Goal: Task Accomplishment & Management: Manage account settings

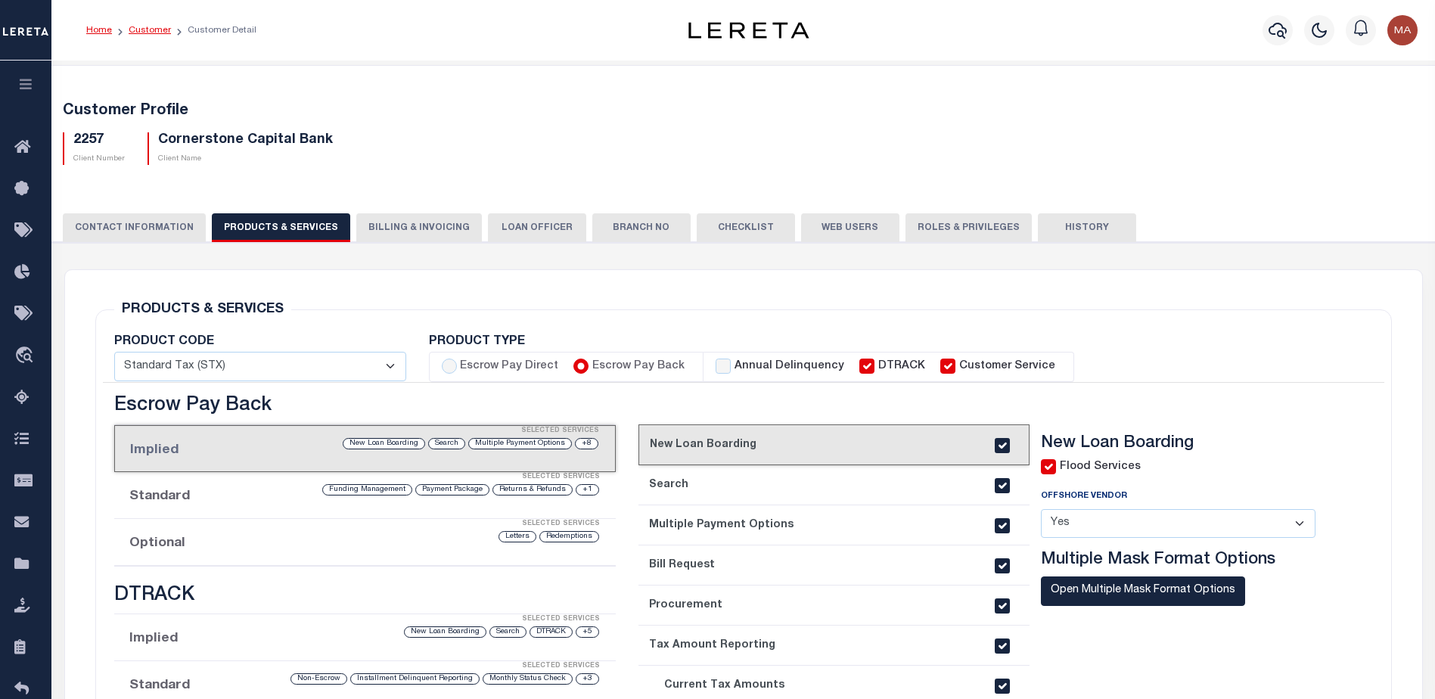
click at [141, 30] on link "Customer" at bounding box center [150, 30] width 42 height 9
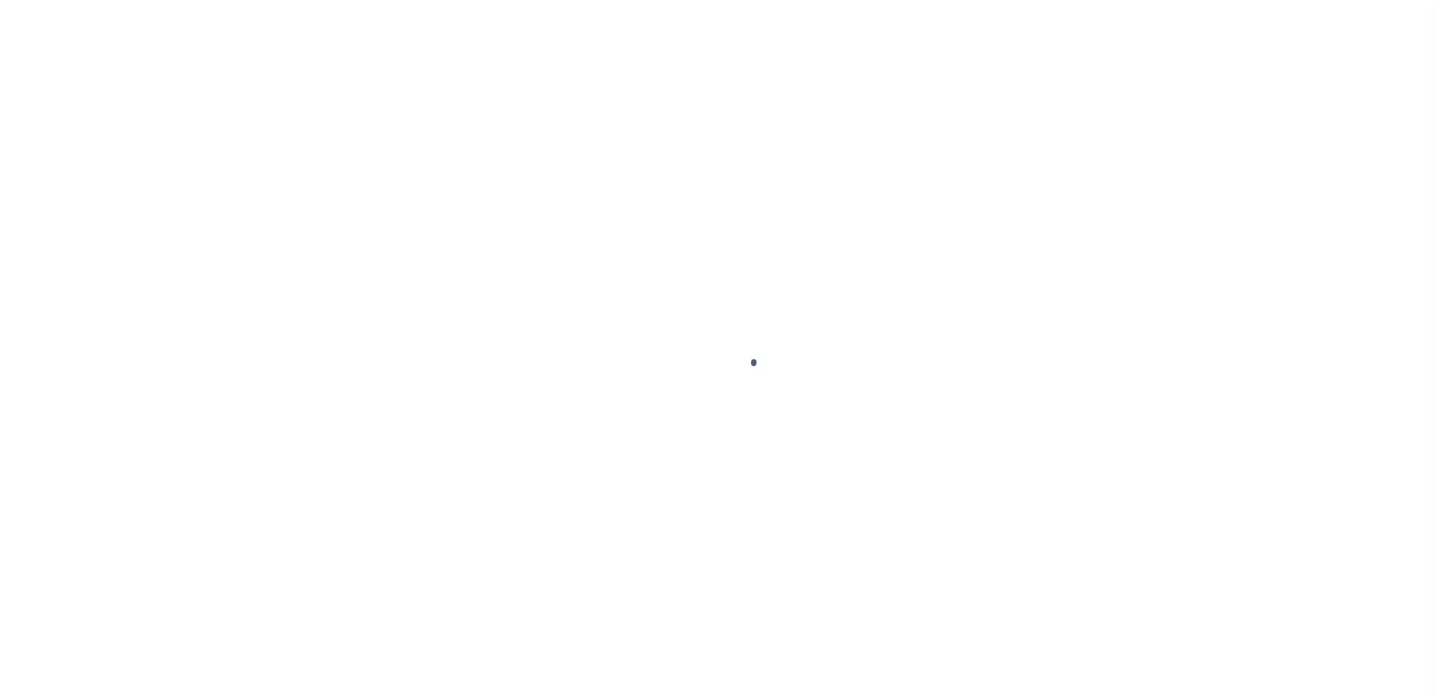
scroll to position [38, 0]
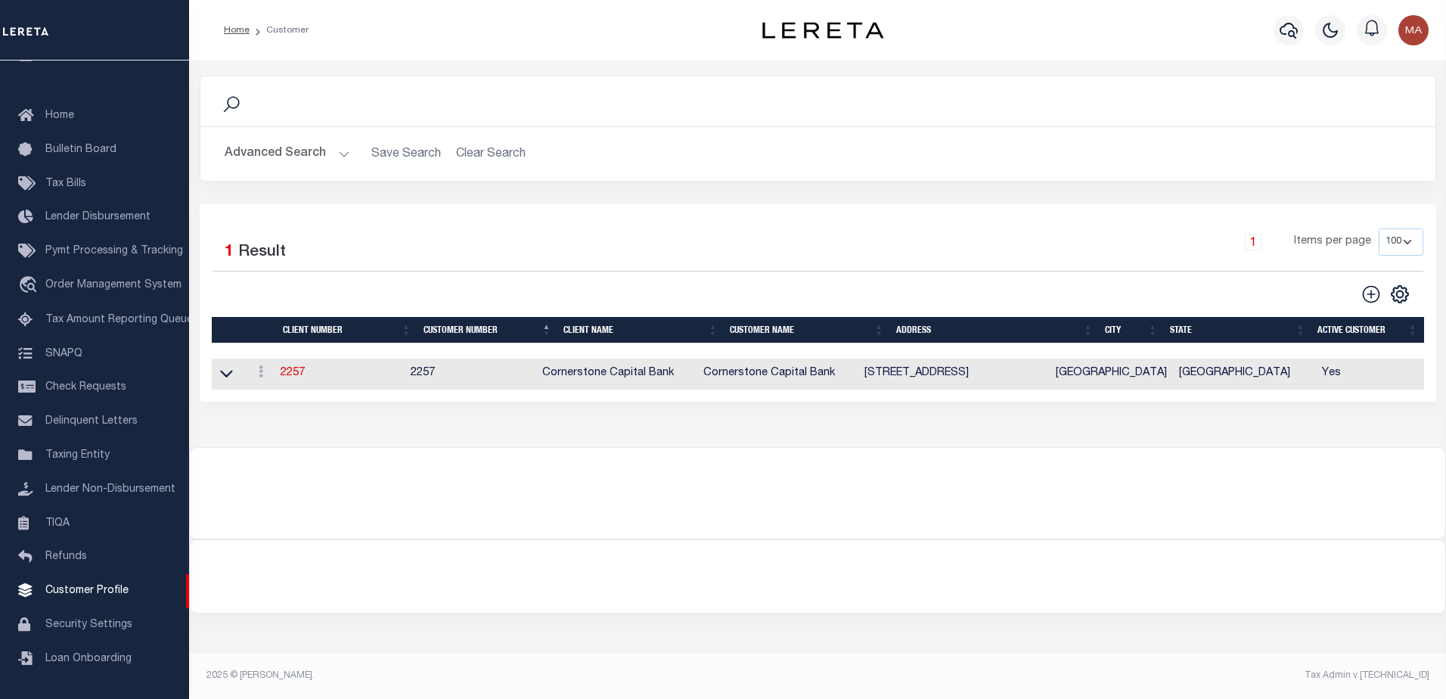
click at [263, 161] on button "Advanced Search" at bounding box center [288, 153] width 126 height 29
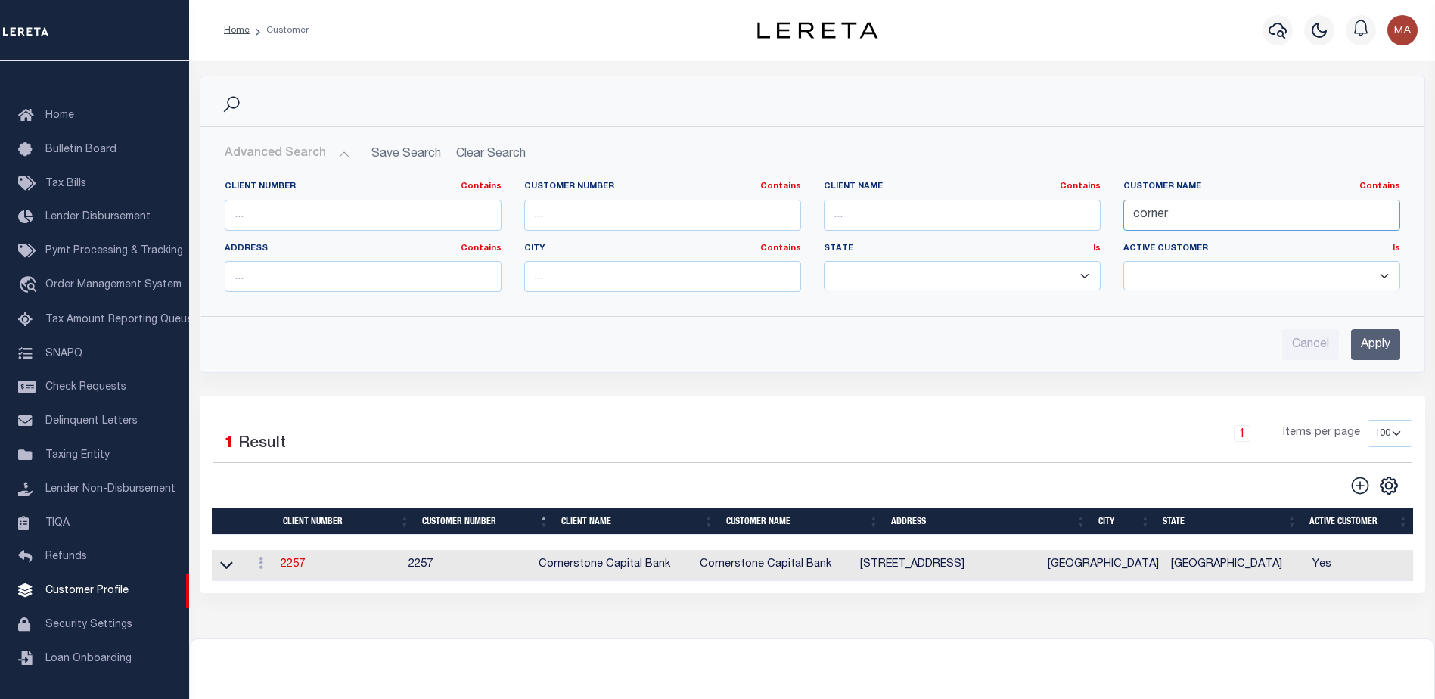
drag, startPoint x: 1229, startPoint y: 213, endPoint x: 1060, endPoint y: 209, distance: 169.4
click at [1060, 209] on div "Client Number Contains Contains Is Customer Number Contains Contains Is Contains" at bounding box center [812, 242] width 1198 height 123
type input "stormfield"
click at [1383, 343] on input "Apply" at bounding box center [1375, 344] width 49 height 31
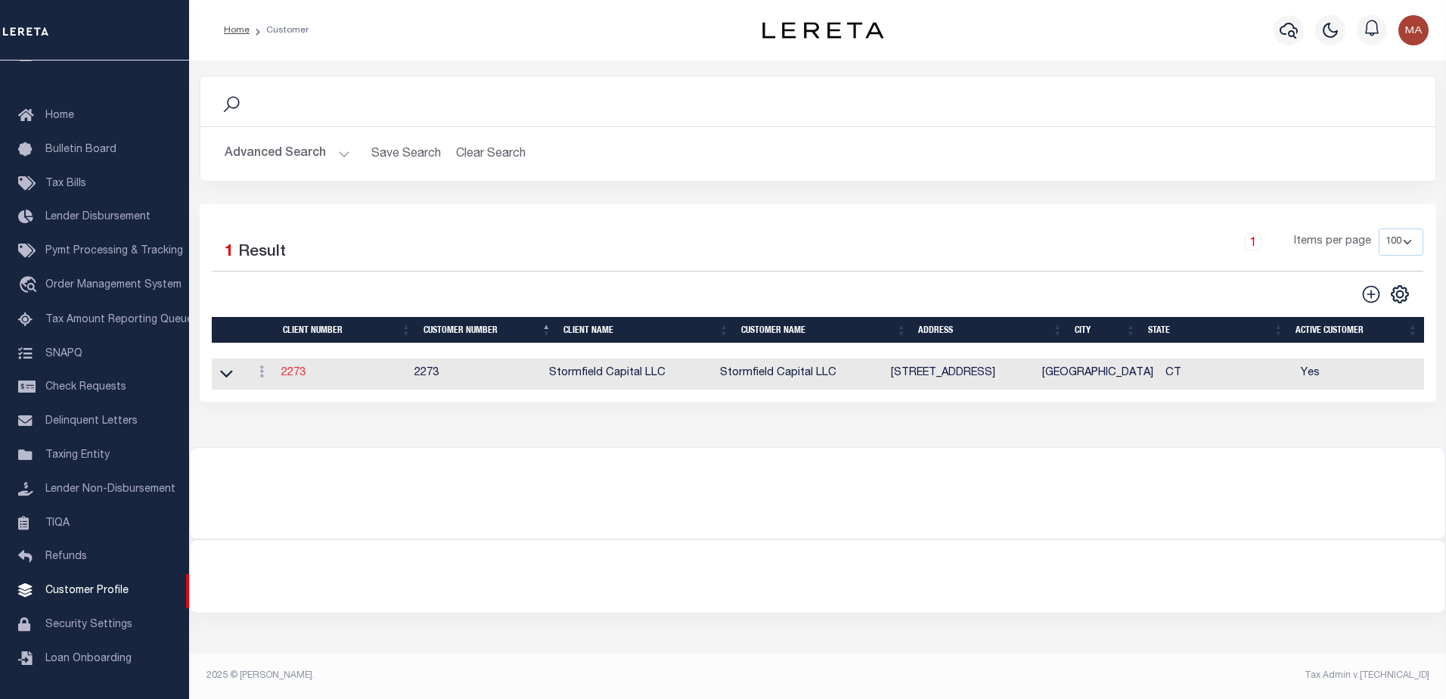
click at [293, 377] on link "2273" at bounding box center [293, 373] width 24 height 11
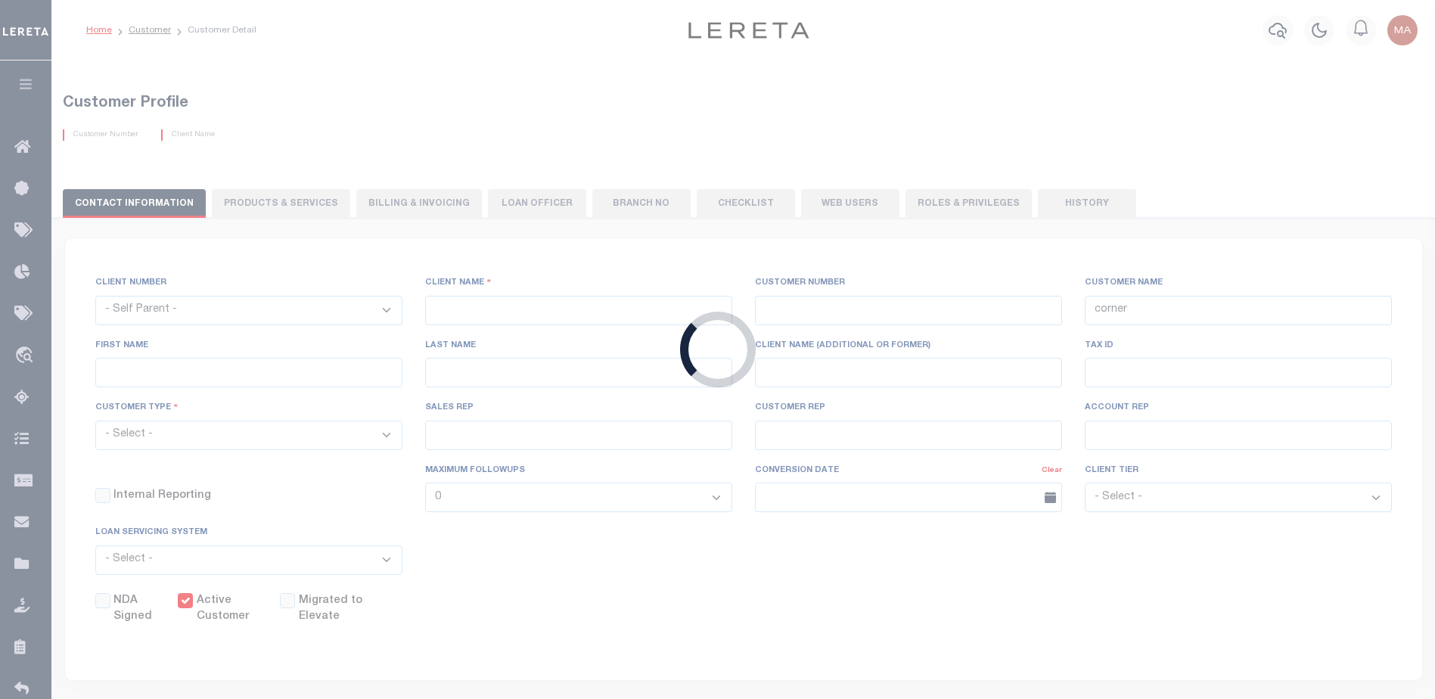
select select
type input "Stormfield Capital LLC"
type input "2273"
type input "Stormfield Capital LLC"
type input "[PERSON_NAME]"
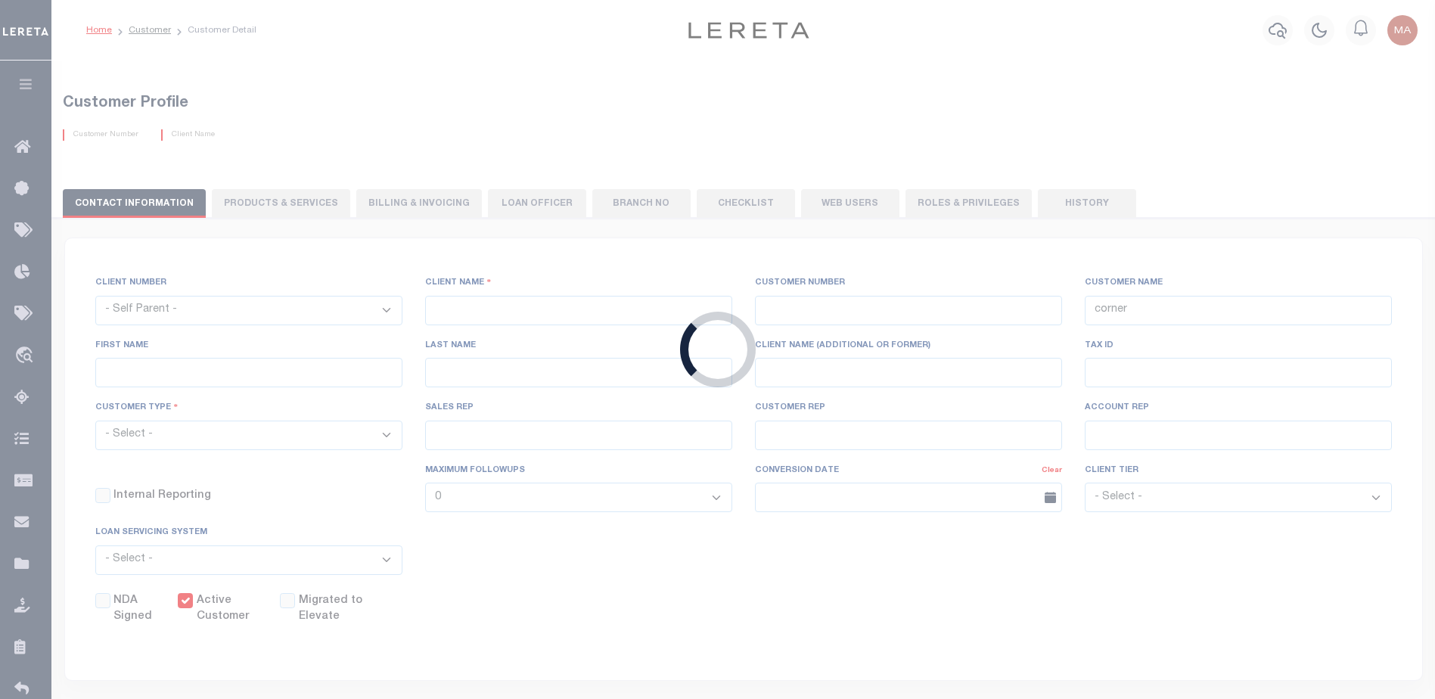
type input "Dorin"
type input "[PERSON_NAME]"
select select "OTH"
checkbox input "true"
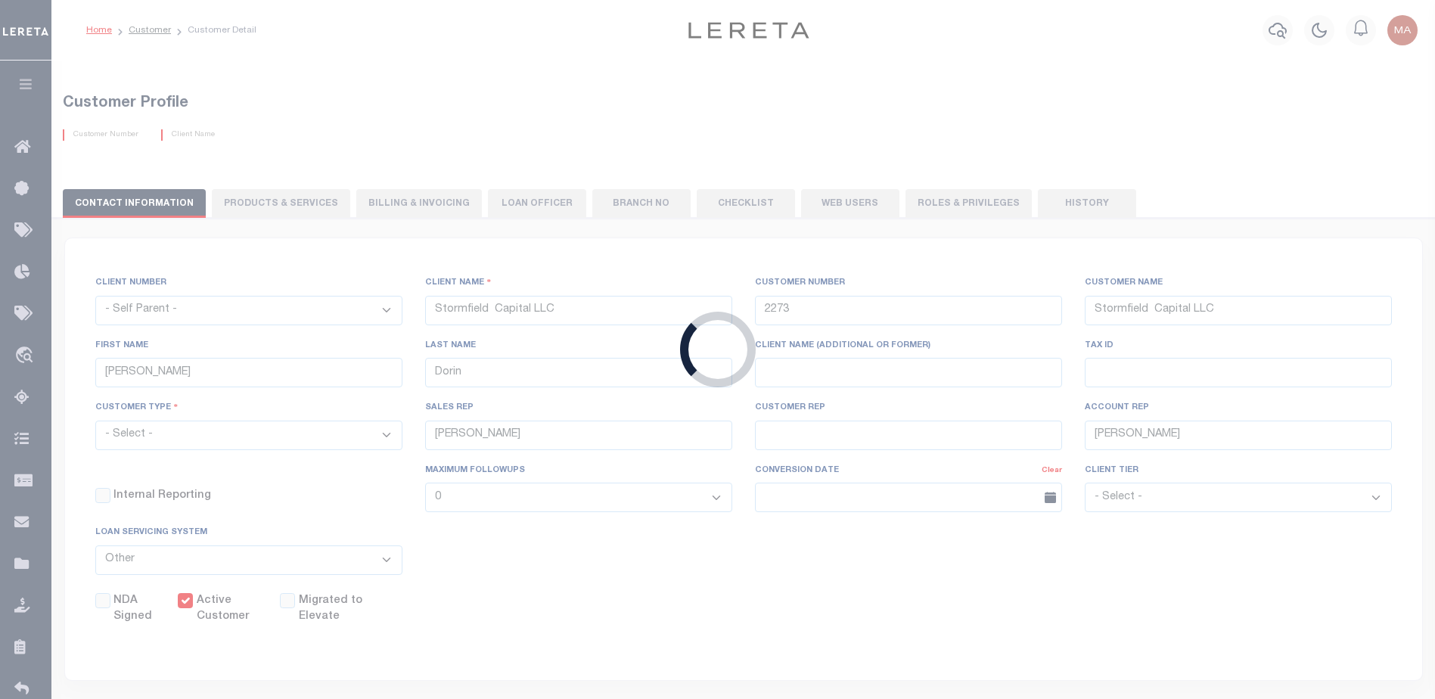
type input "$10"
select select "PLN"
type input "$40"
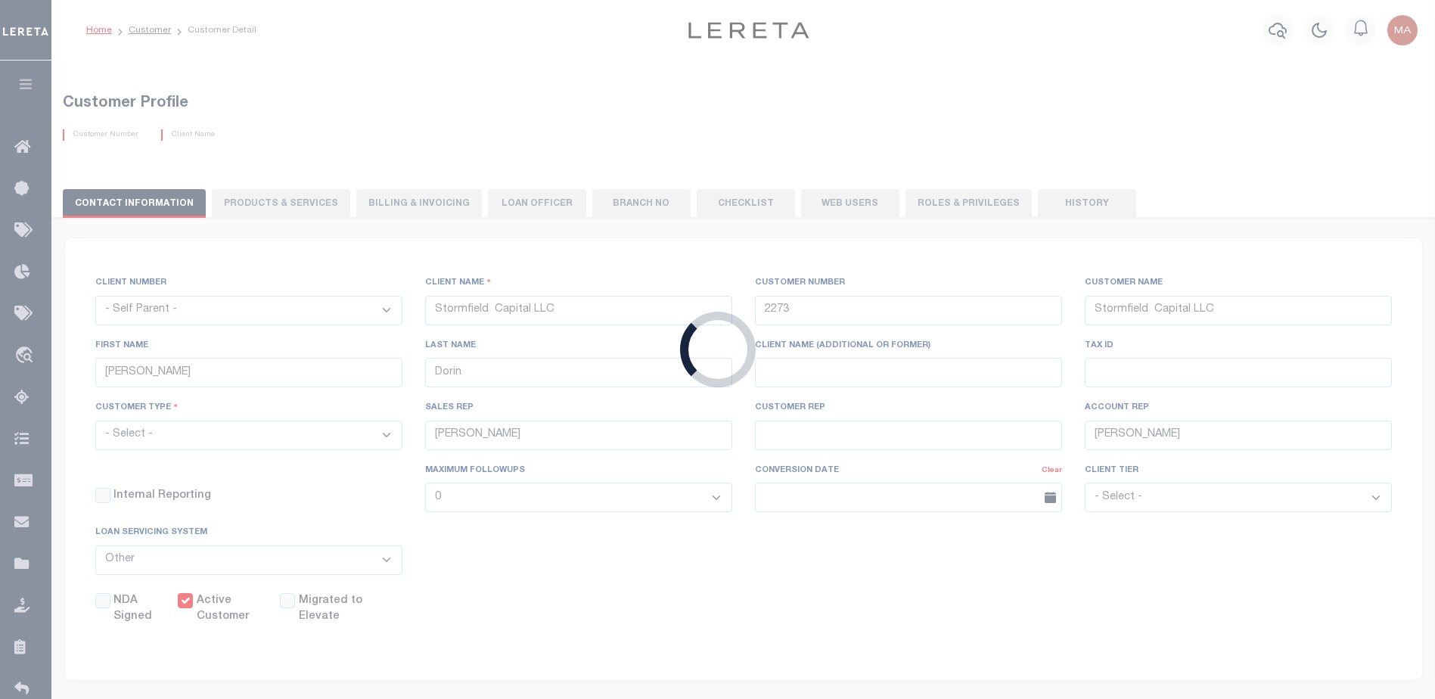
type input "$30"
type input "$1"
type input "$10"
type input "$5"
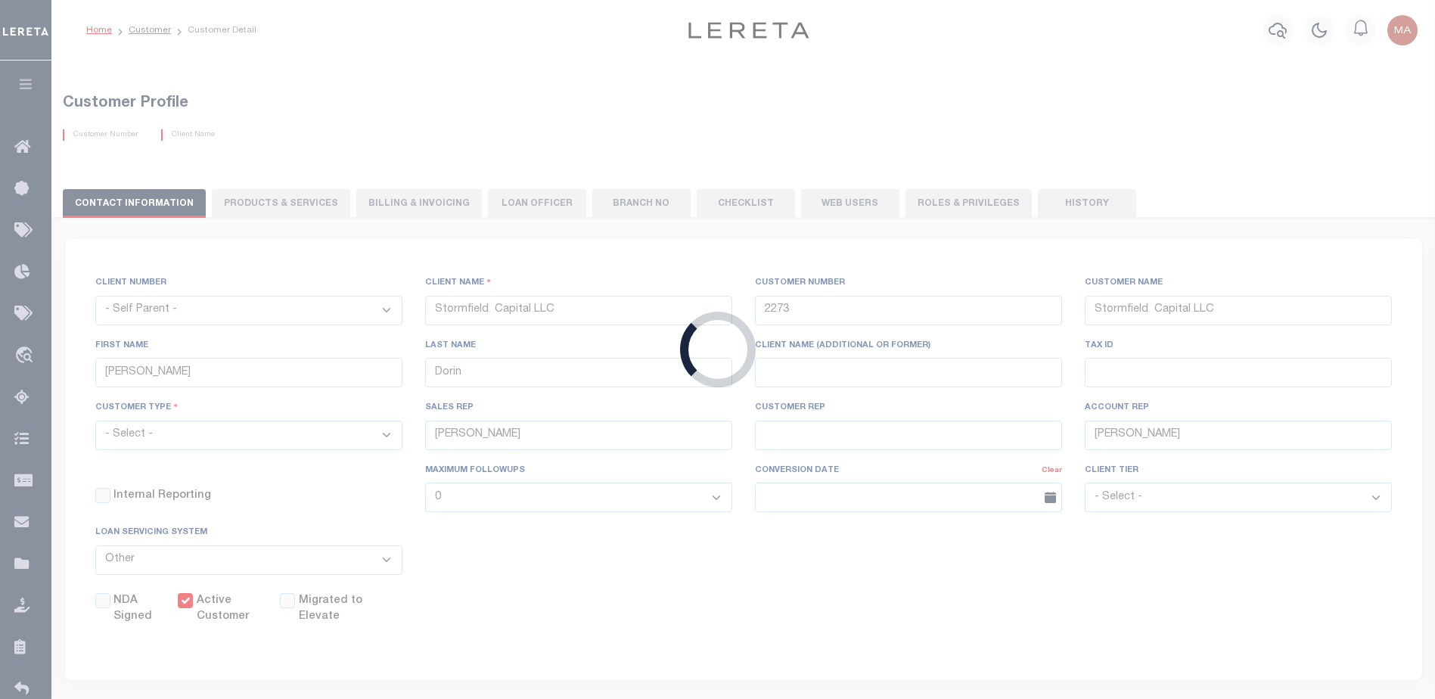
checkbox input "false"
type input "5"
type input "0"
type input "5"
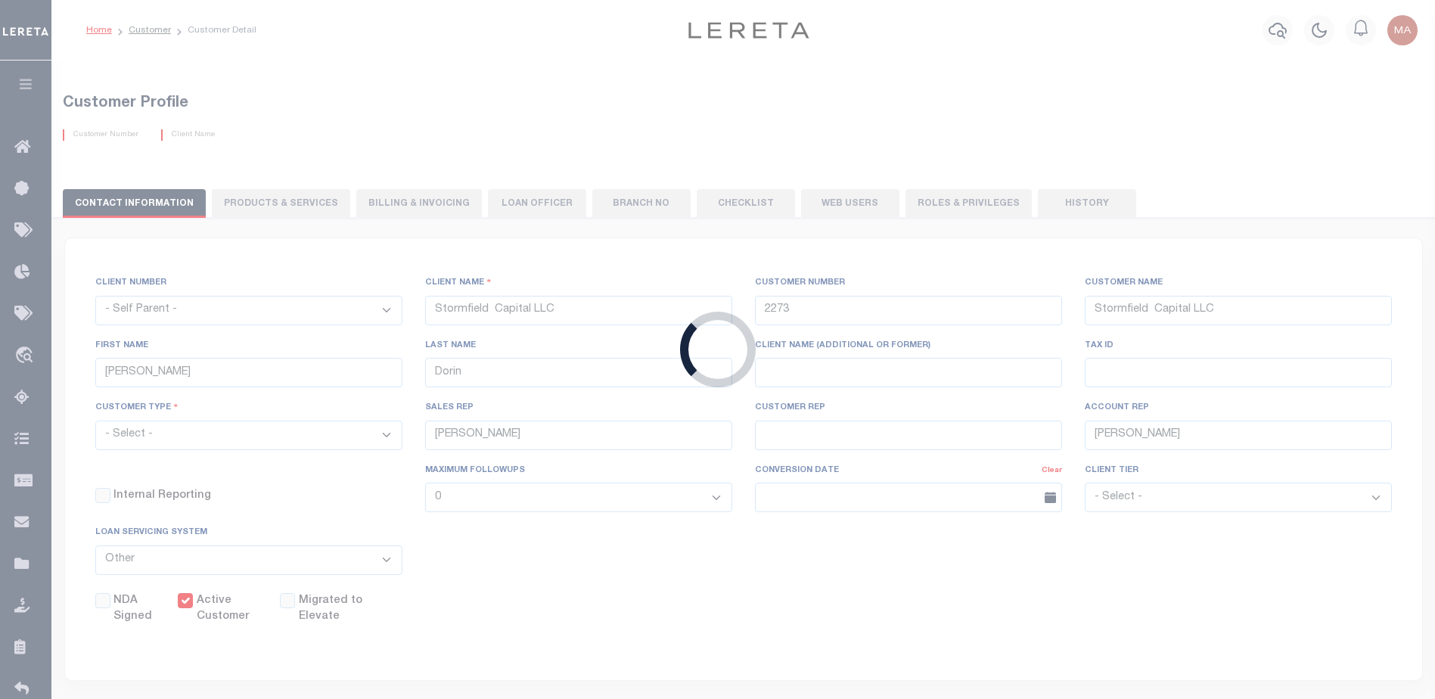
type input "0"
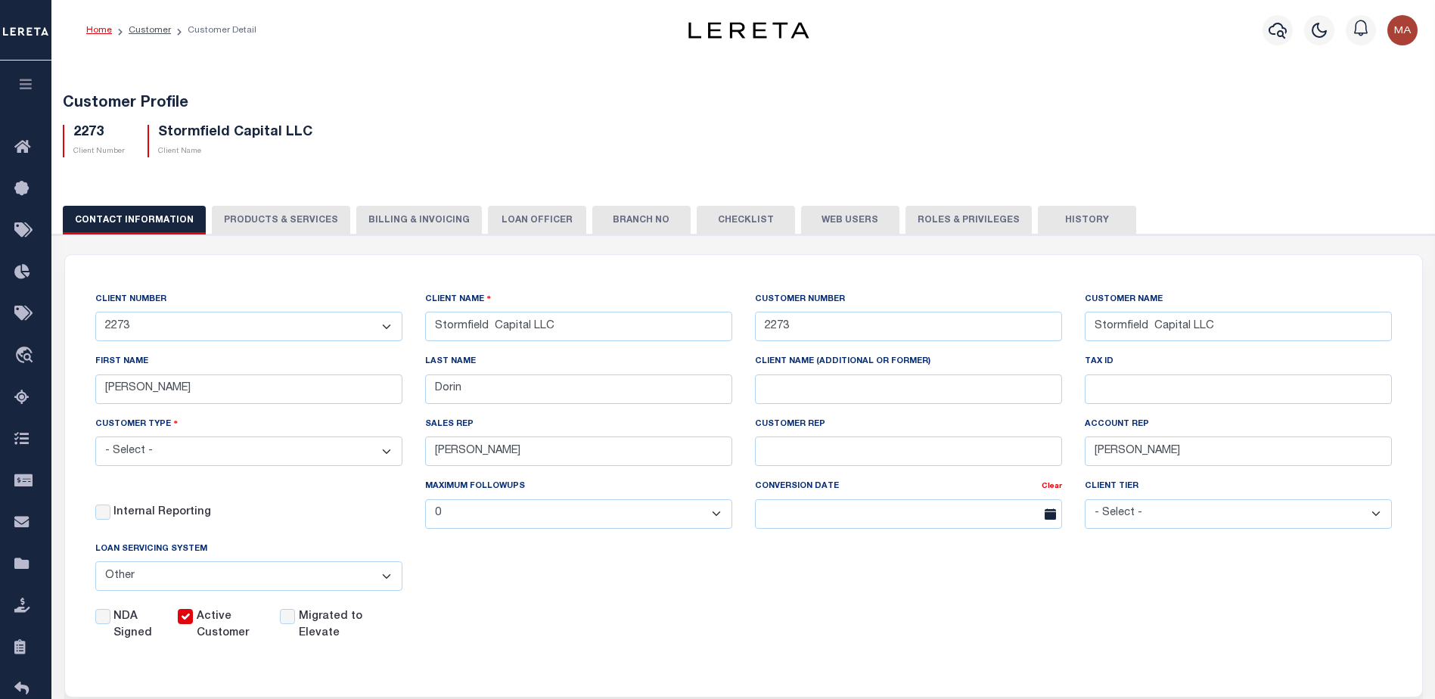
click at [262, 220] on button "PRODUCTS & SERVICES" at bounding box center [281, 220] width 138 height 29
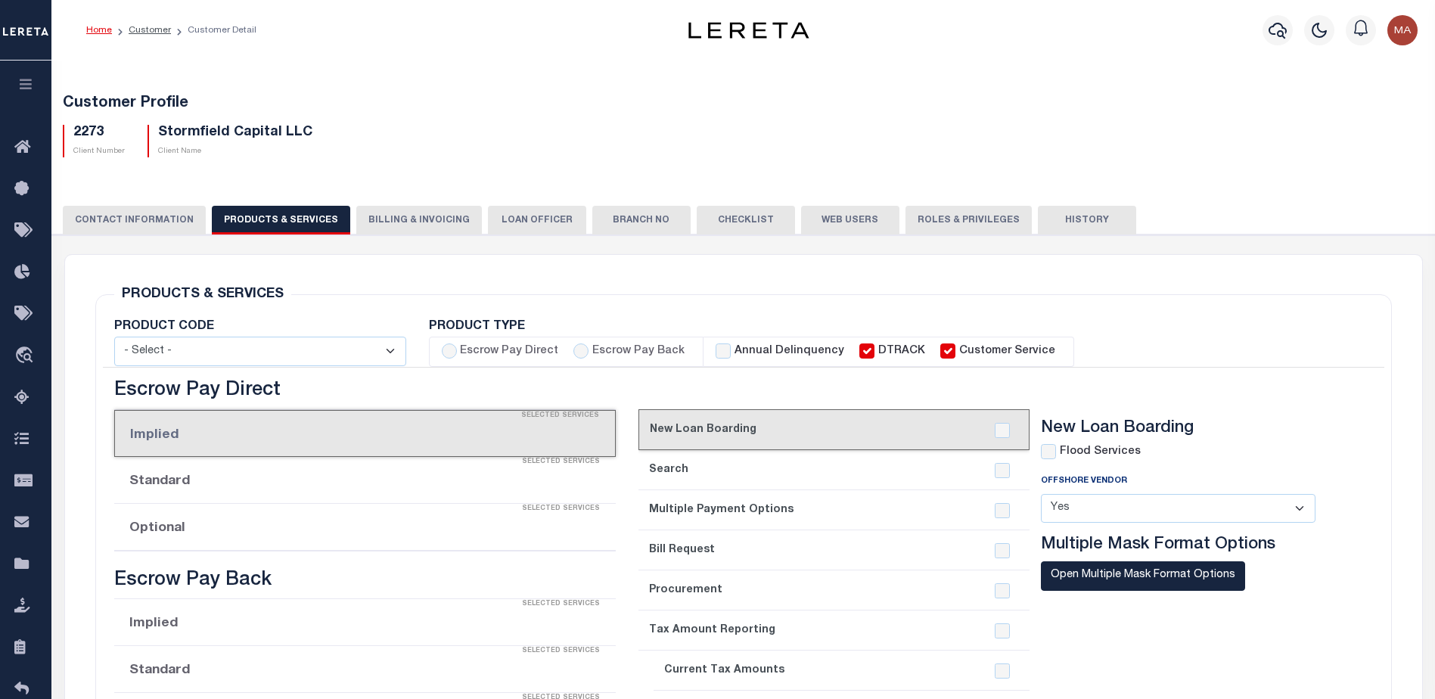
select select "STX"
radio input "true"
checkbox input "true"
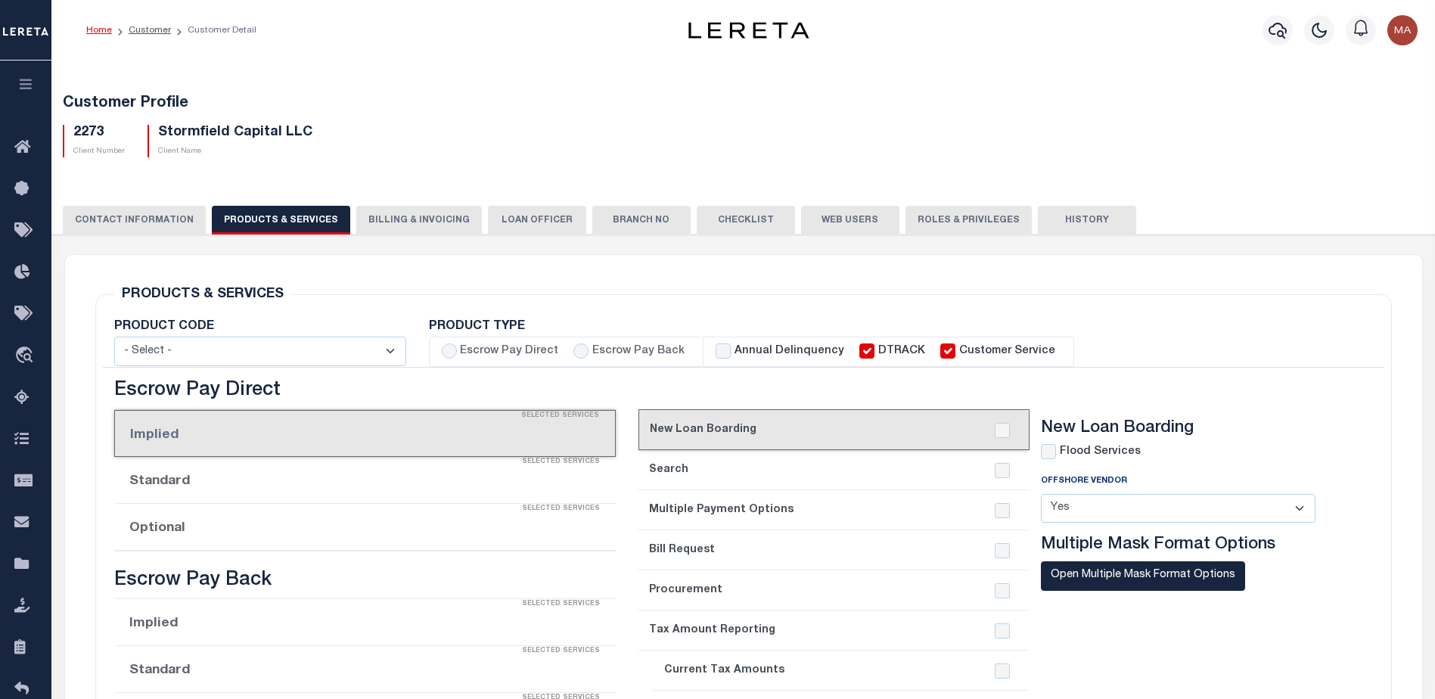
checkbox input "true"
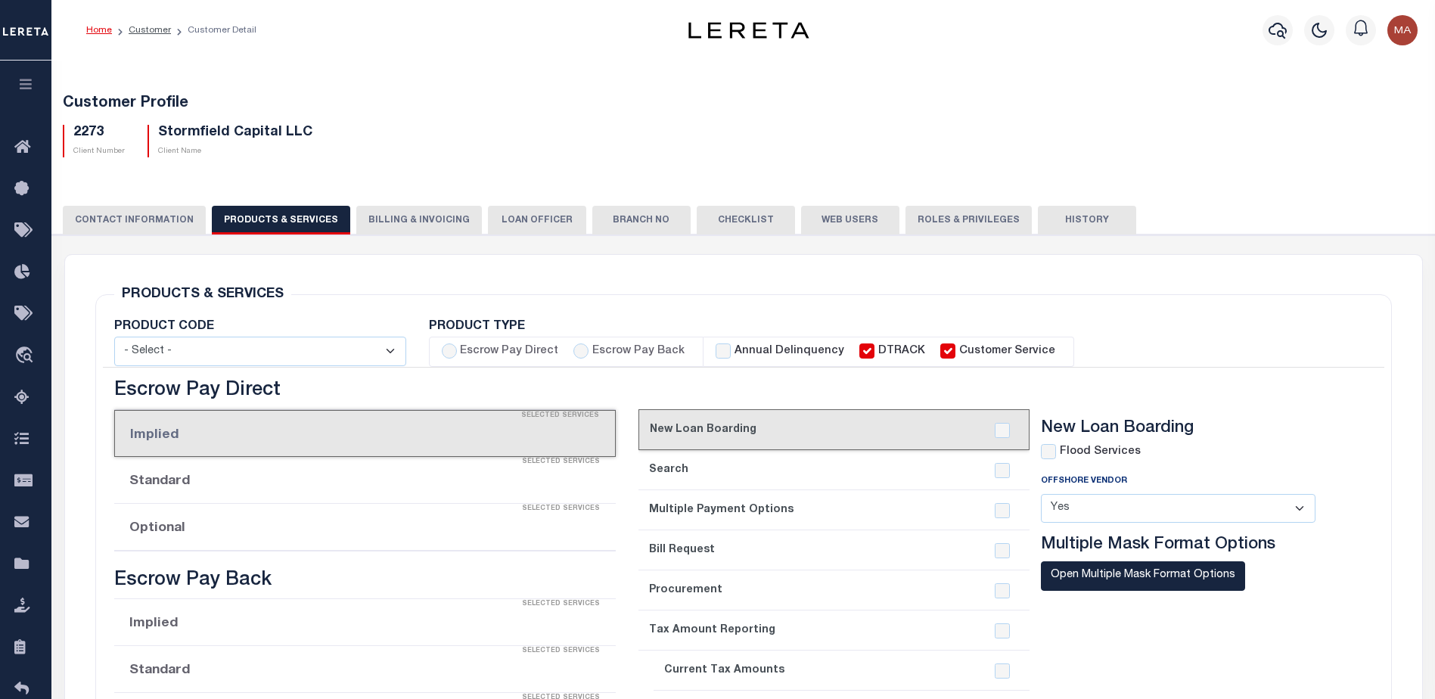
checkbox input "true"
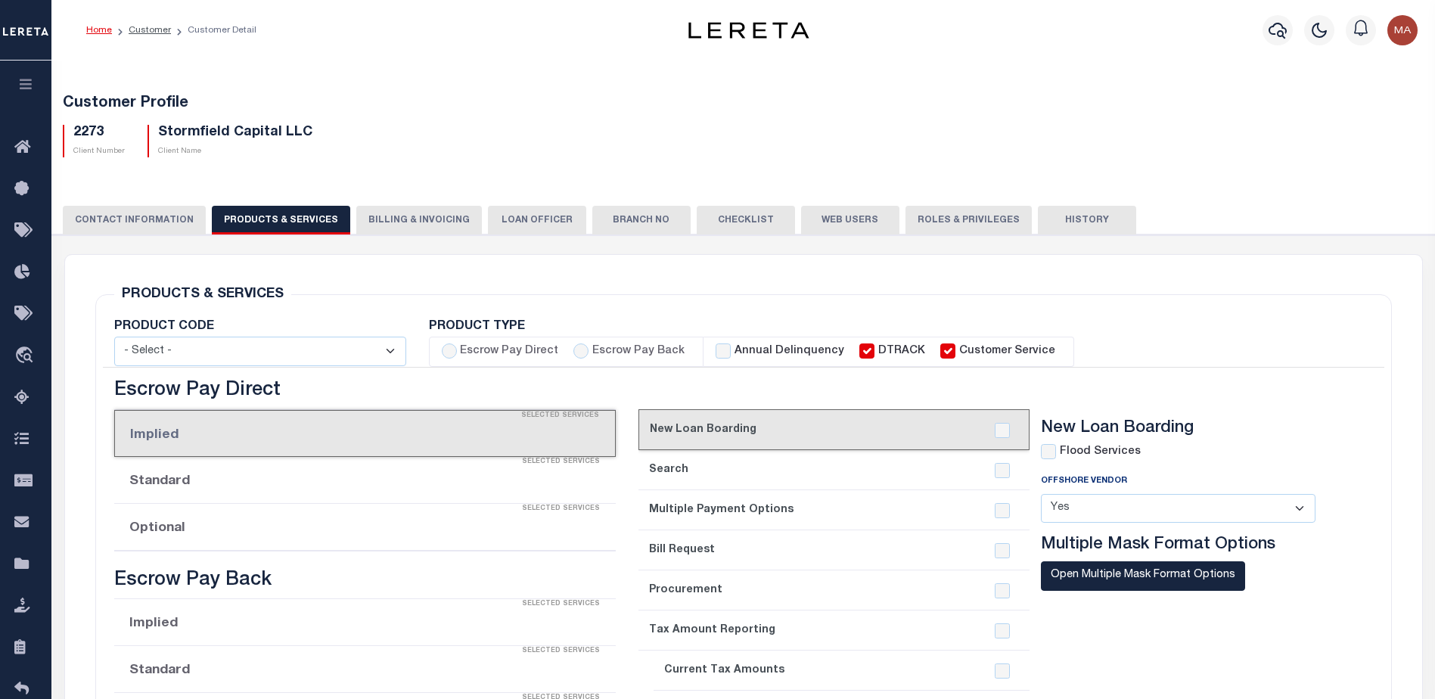
checkbox input "true"
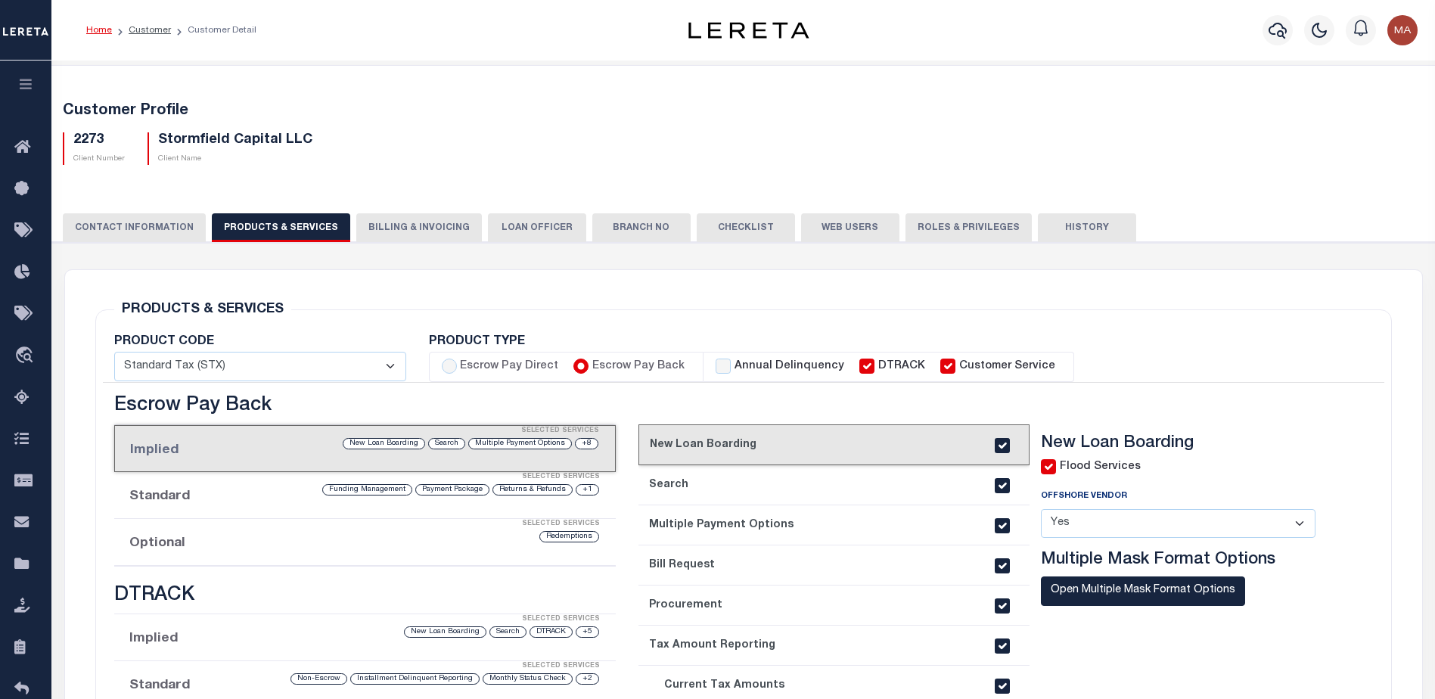
click at [422, 220] on button "Billing & Invoicing" at bounding box center [419, 227] width 126 height 29
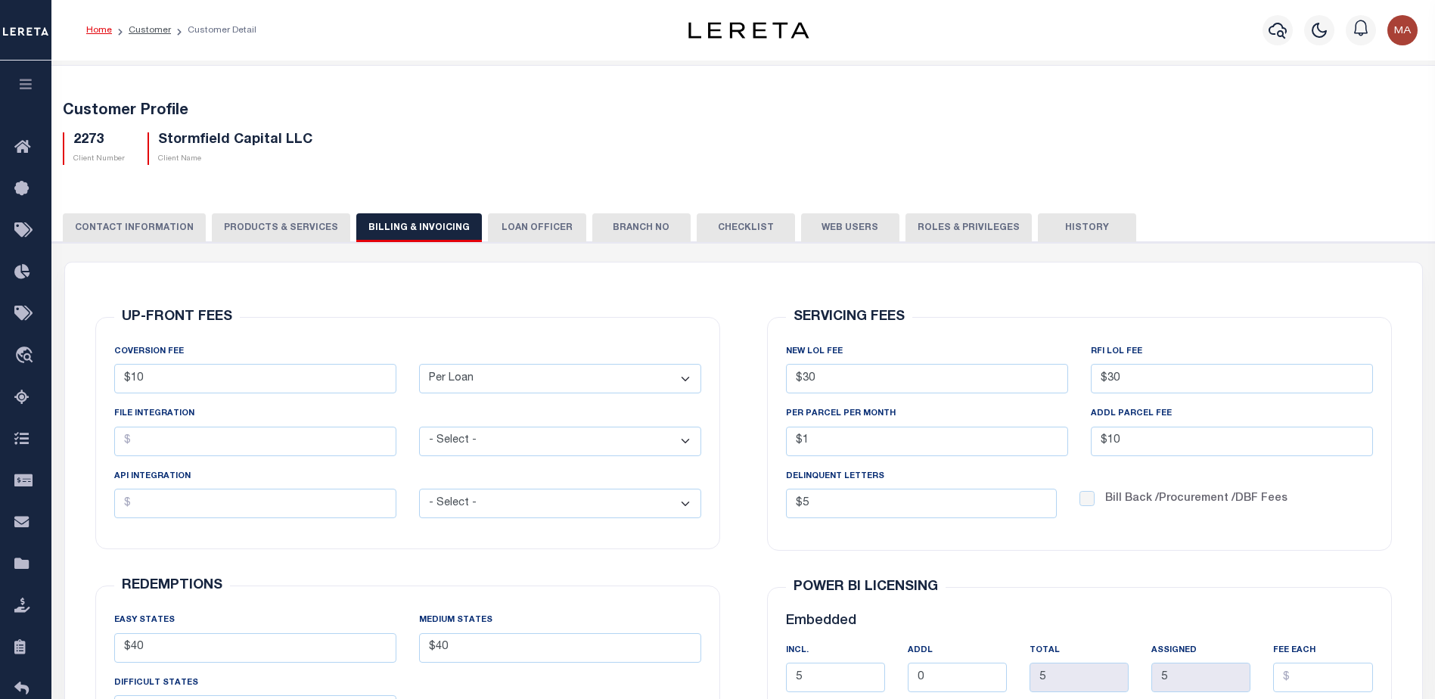
click at [1038, 224] on button "History" at bounding box center [1087, 227] width 98 height 29
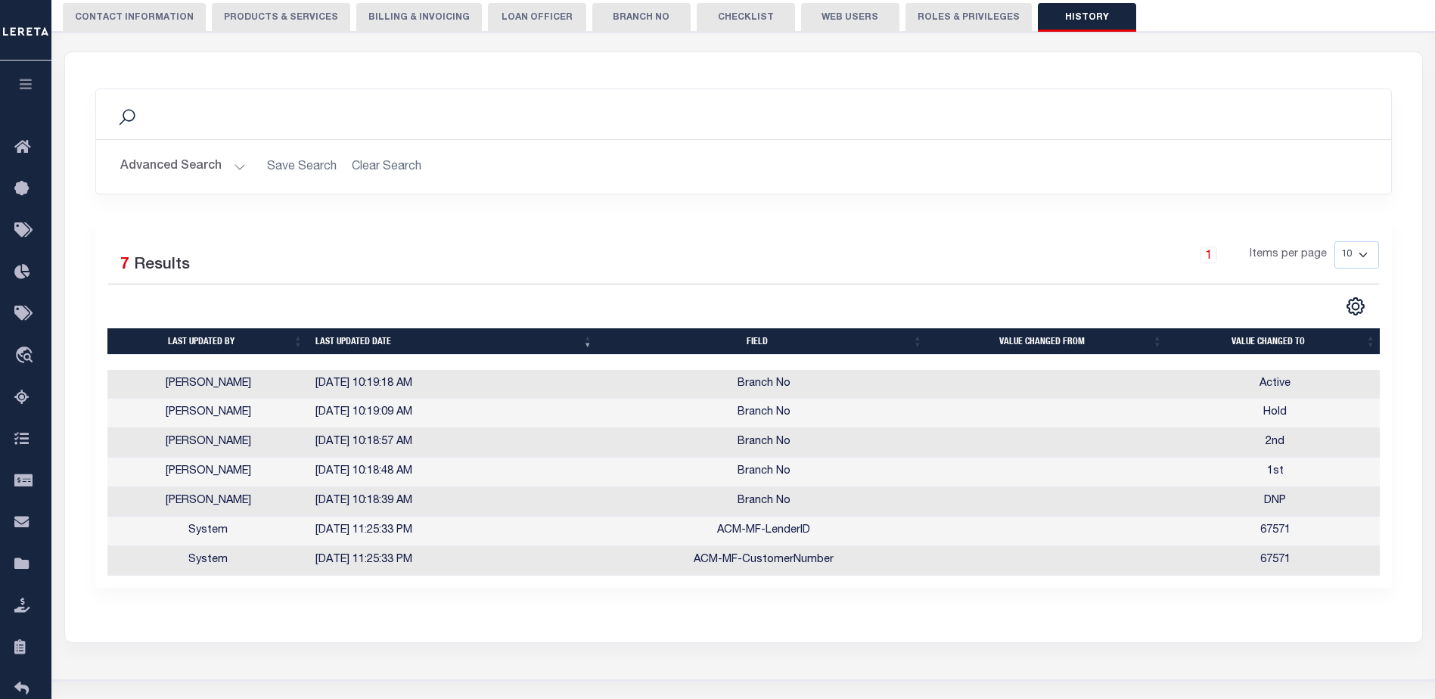
scroll to position [227, 0]
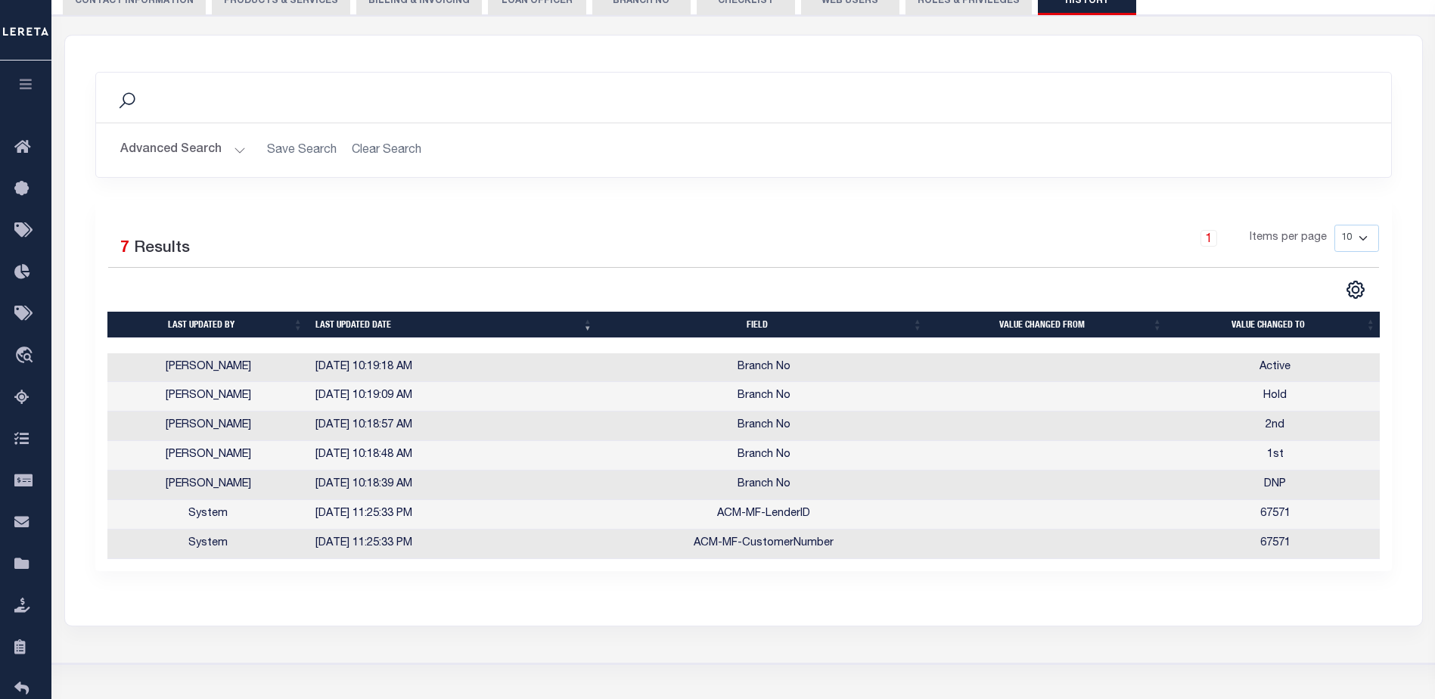
click at [1370, 234] on select "10 25 50 100" at bounding box center [1356, 238] width 45 height 27
select select "50"
click at [1334, 225] on select "10 25 50 100" at bounding box center [1356, 238] width 45 height 27
